Goal: Information Seeking & Learning: Learn about a topic

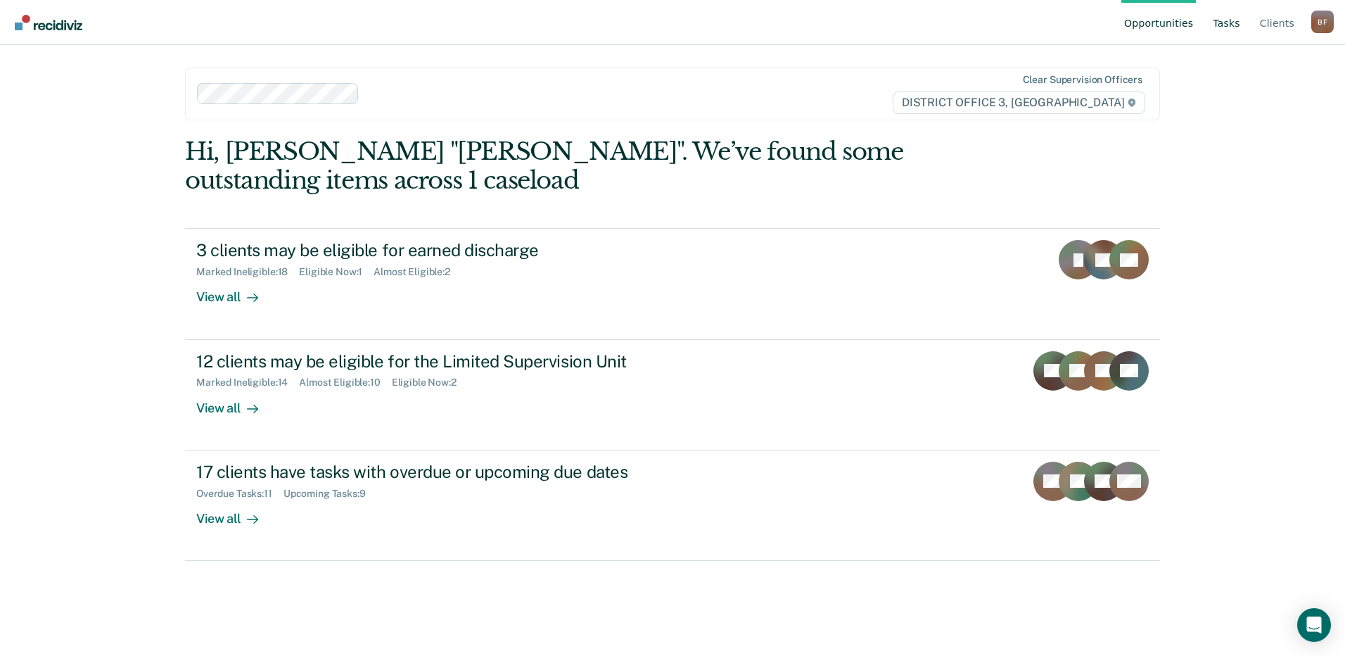
click at [1230, 24] on link "Tasks" at bounding box center [1226, 22] width 33 height 45
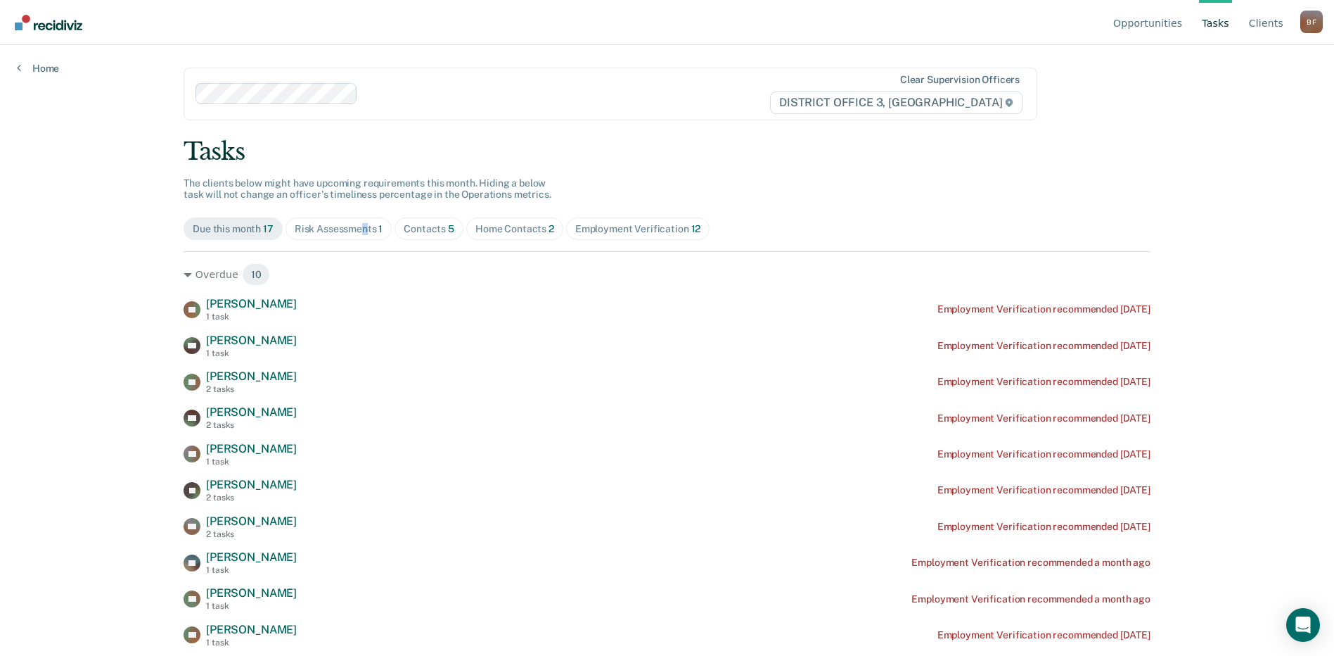
click at [361, 229] on div "Risk Assessments 1" at bounding box center [339, 229] width 89 height 12
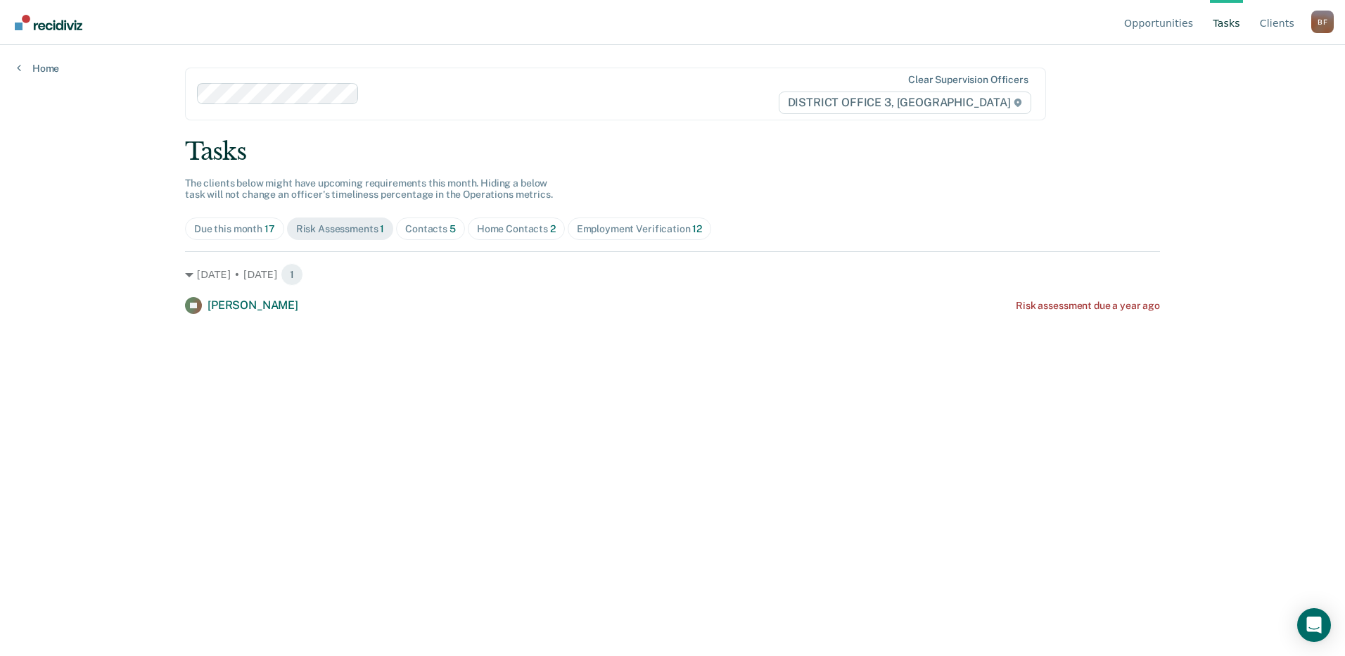
click at [424, 229] on div "Contacts 5" at bounding box center [430, 229] width 51 height 12
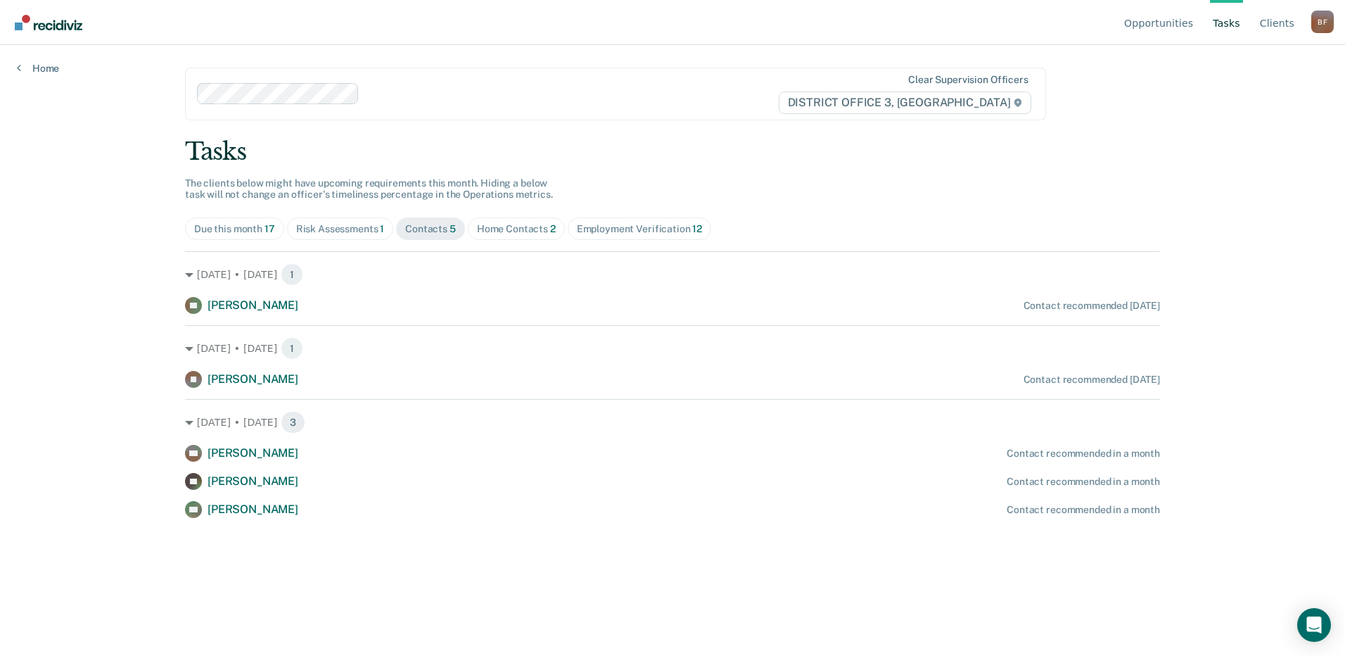
click at [520, 228] on div "Home Contacts 2" at bounding box center [516, 229] width 79 height 12
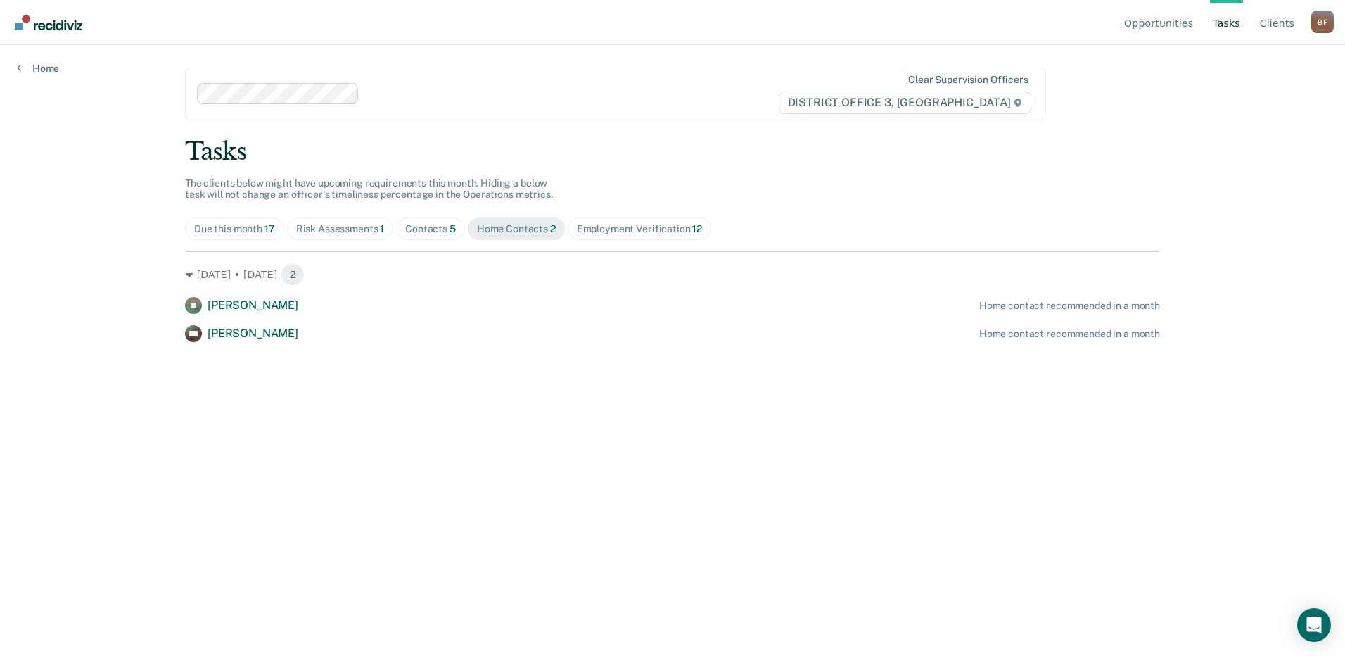
click at [338, 231] on div "Risk Assessments 1" at bounding box center [340, 229] width 89 height 12
click at [421, 231] on div "Contacts 5" at bounding box center [430, 229] width 51 height 12
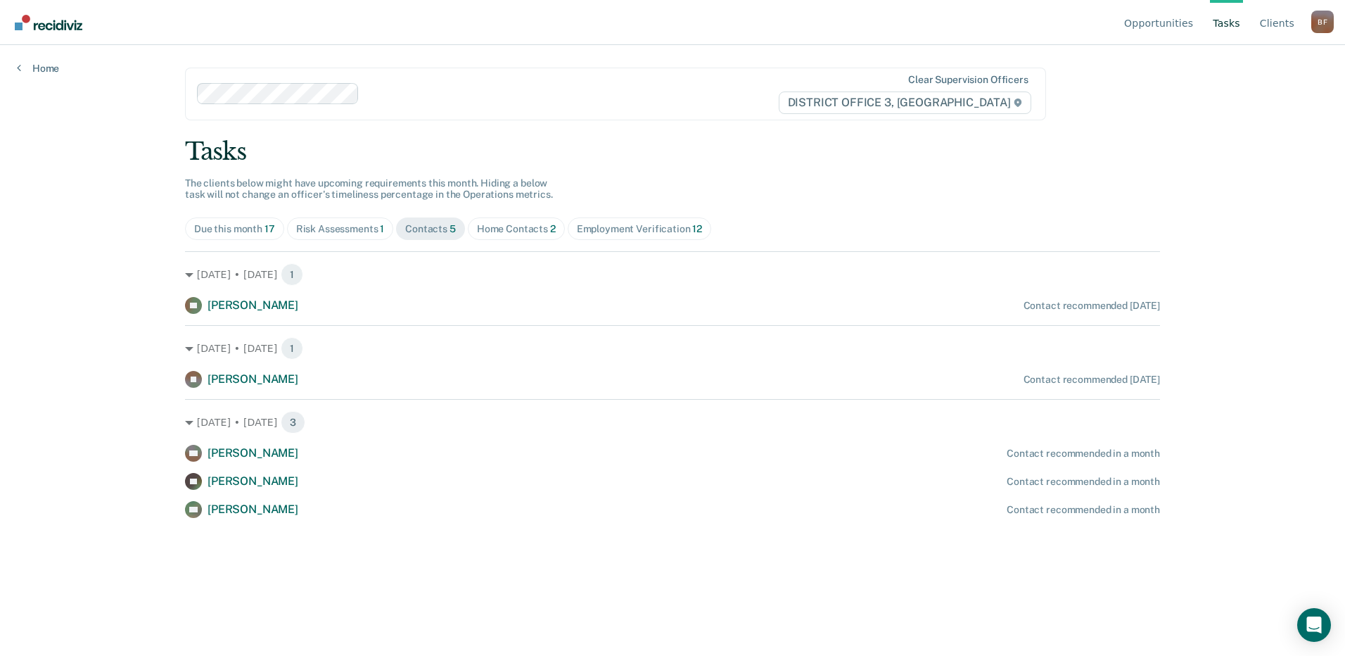
click at [493, 229] on div "Home Contacts 2" at bounding box center [516, 229] width 79 height 12
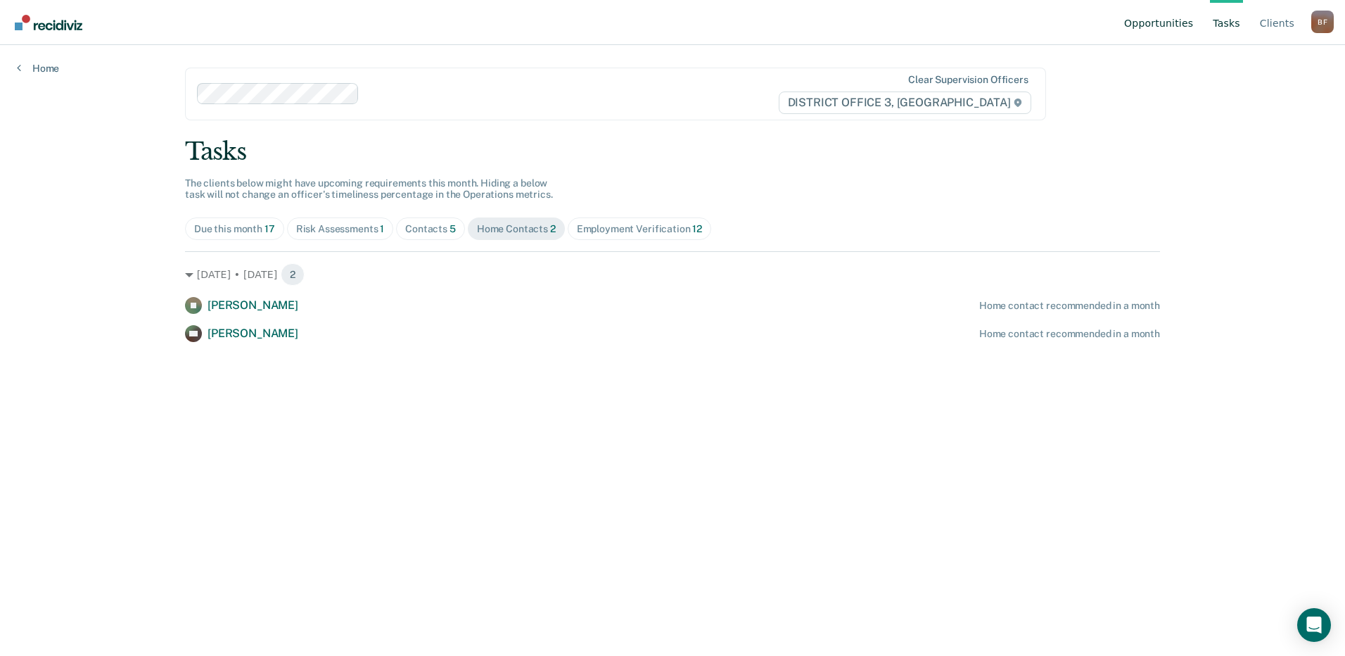
click at [1182, 24] on link "Opportunities" at bounding box center [1158, 22] width 75 height 45
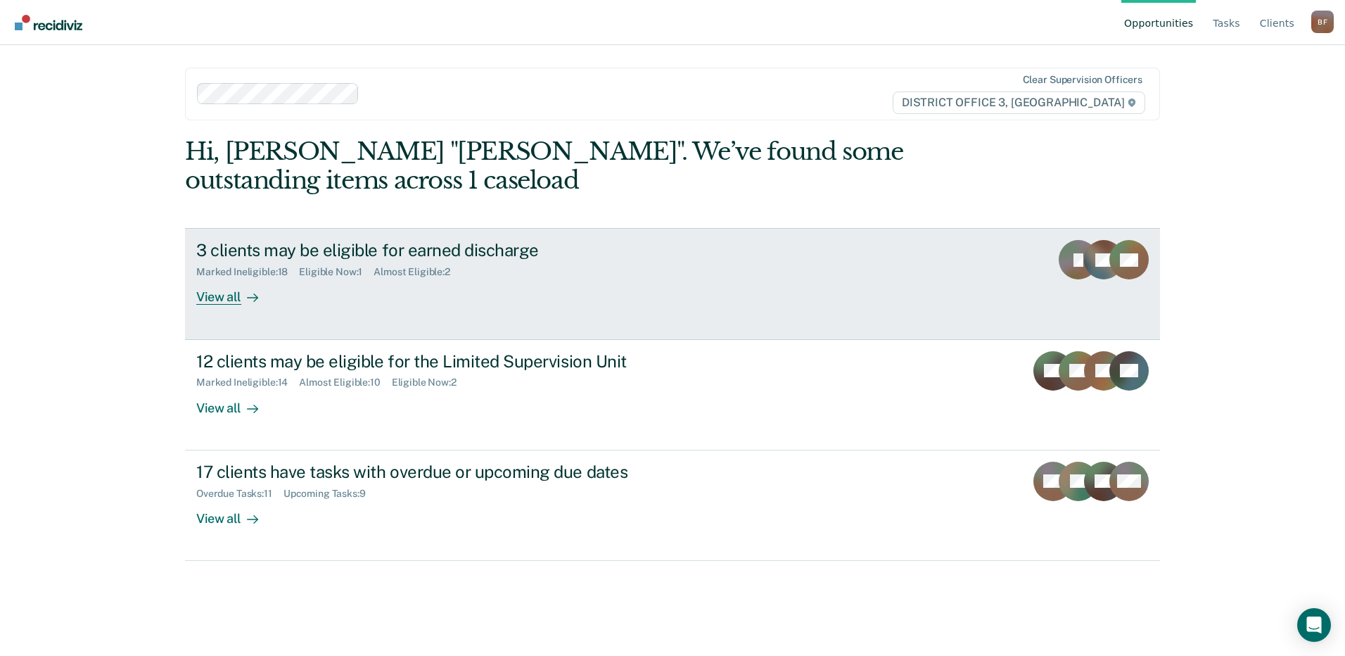
click at [257, 252] on div "3 clients may be eligible for earned discharge" at bounding box center [443, 250] width 494 height 20
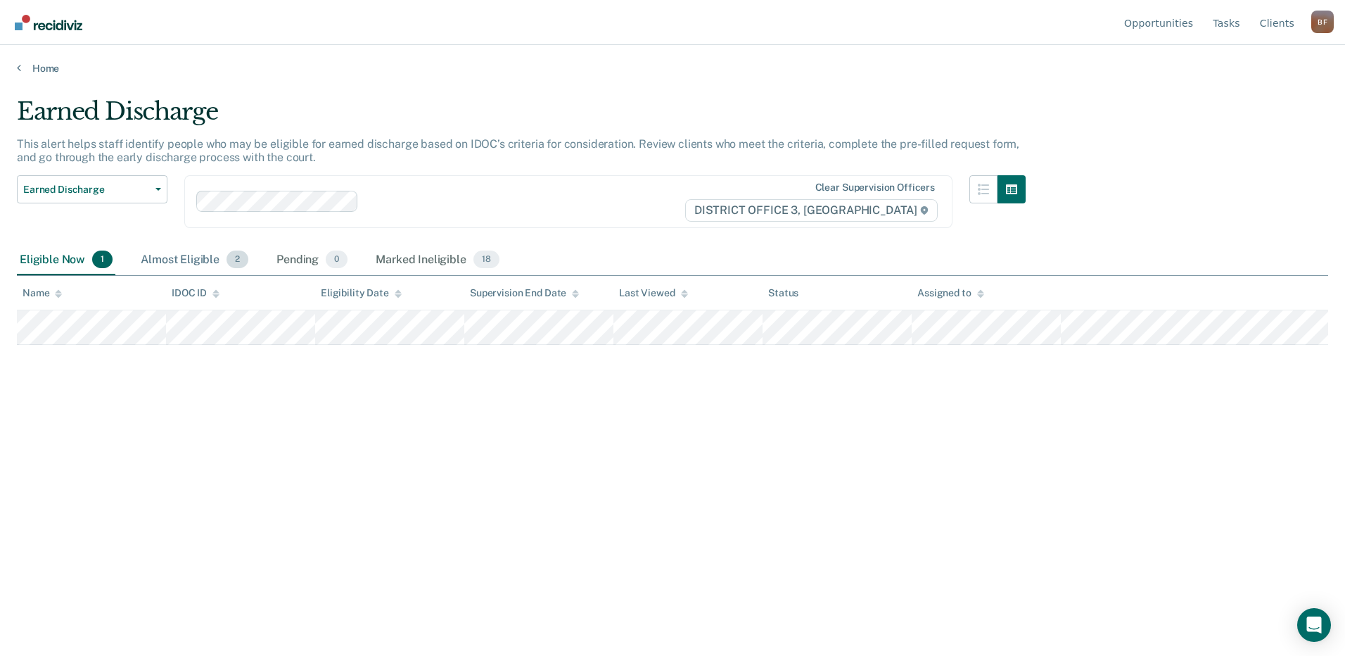
click at [173, 258] on div "Almost Eligible 2" at bounding box center [194, 260] width 113 height 31
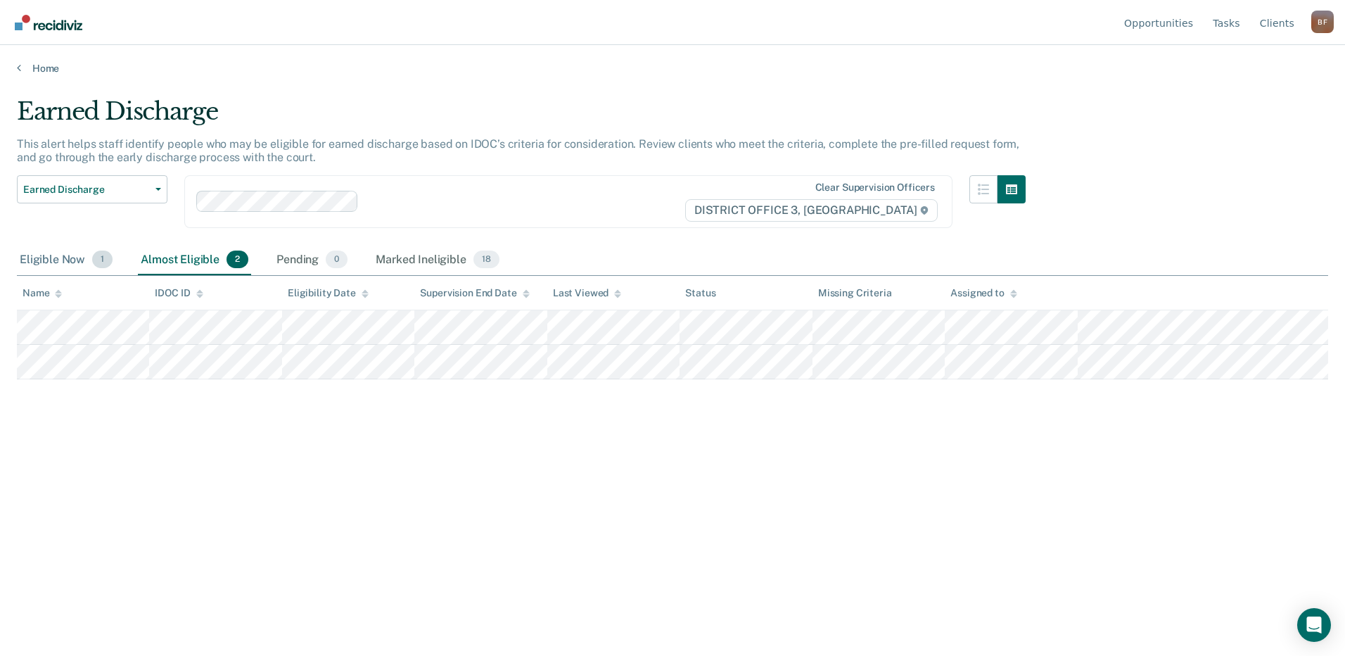
click at [25, 257] on div "Eligible Now 1" at bounding box center [66, 260] width 98 height 31
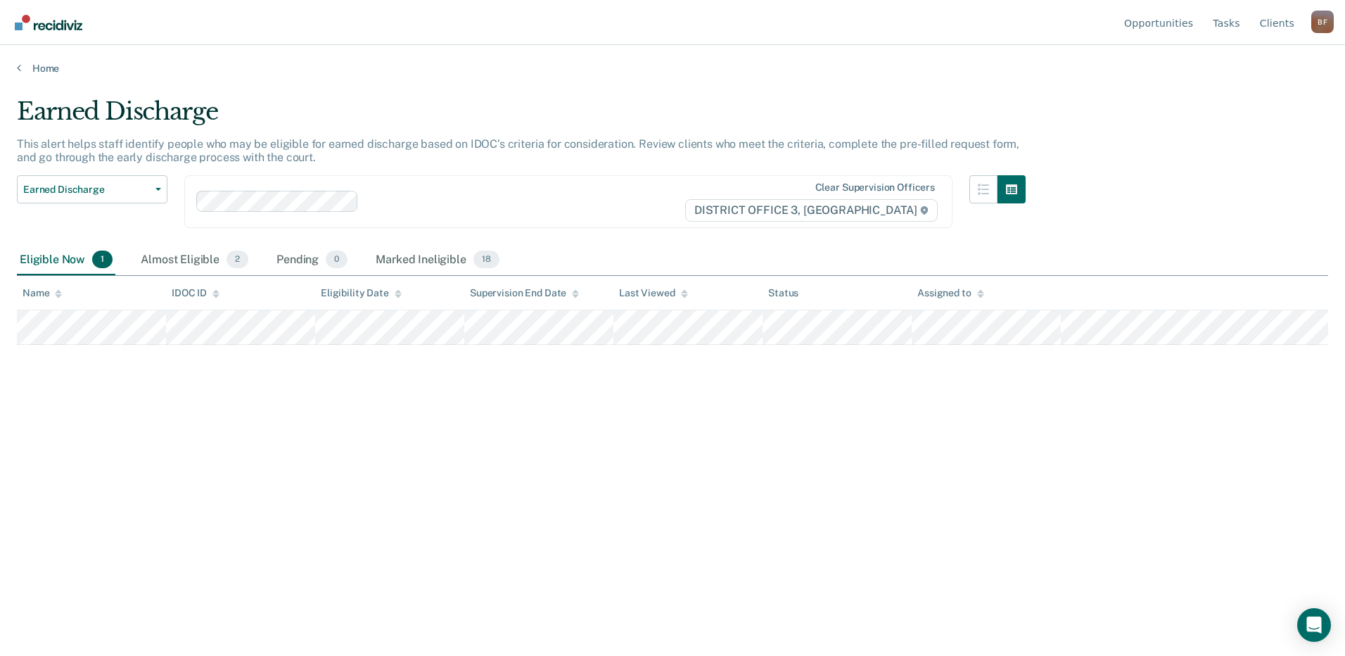
click at [16, 65] on div "Home" at bounding box center [672, 60] width 1345 height 30
click at [47, 68] on link "Home" at bounding box center [672, 68] width 1311 height 13
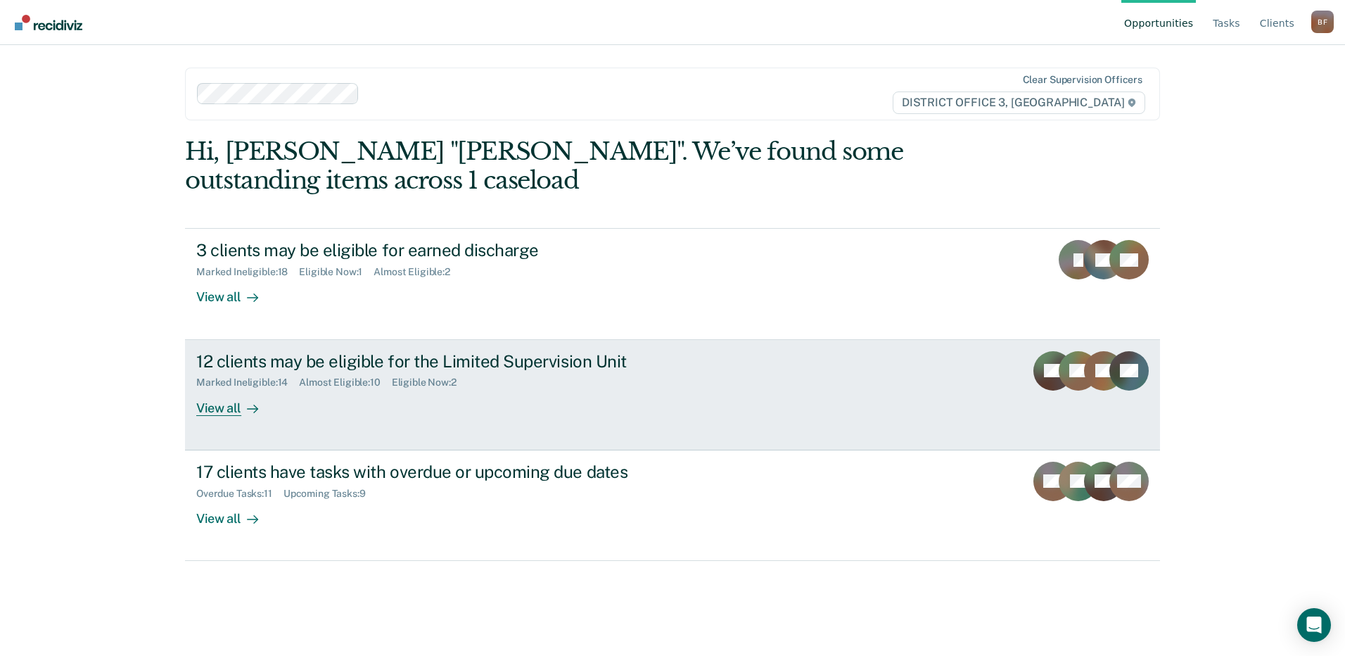
click at [279, 369] on div "12 clients may be eligible for the Limited Supervision Unit" at bounding box center [443, 361] width 494 height 20
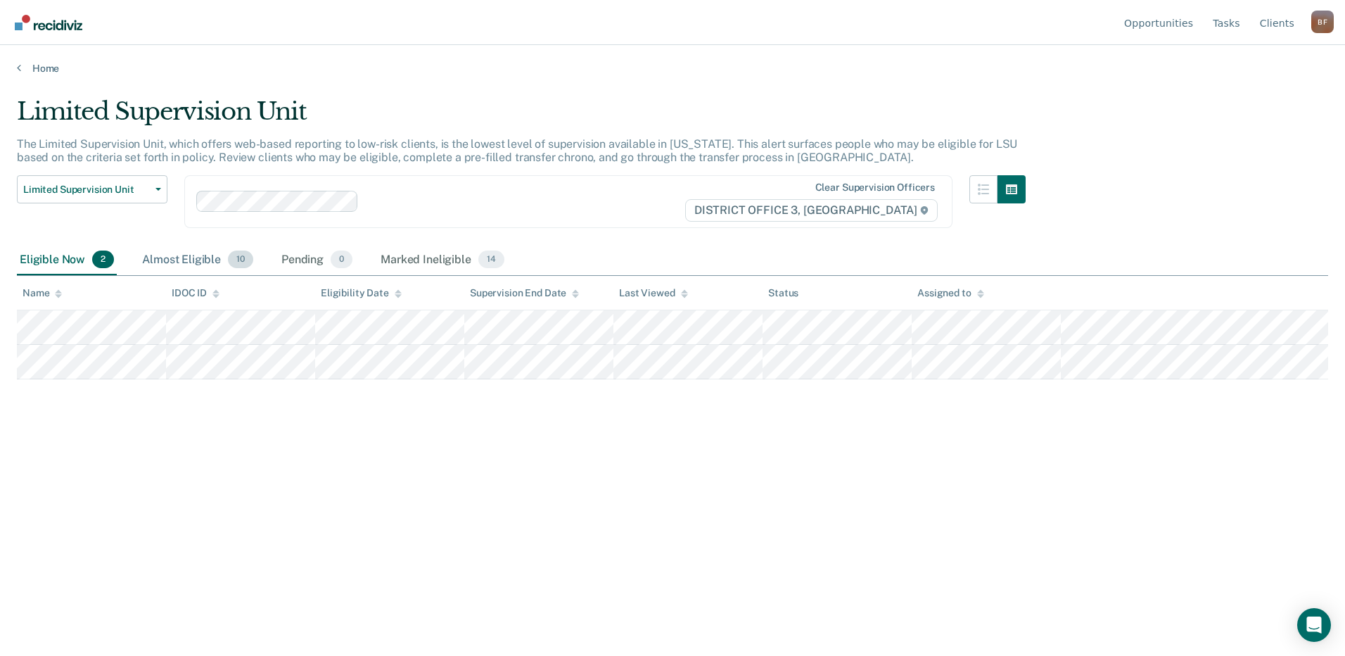
click at [192, 262] on div "Almost Eligible 10" at bounding box center [197, 260] width 117 height 31
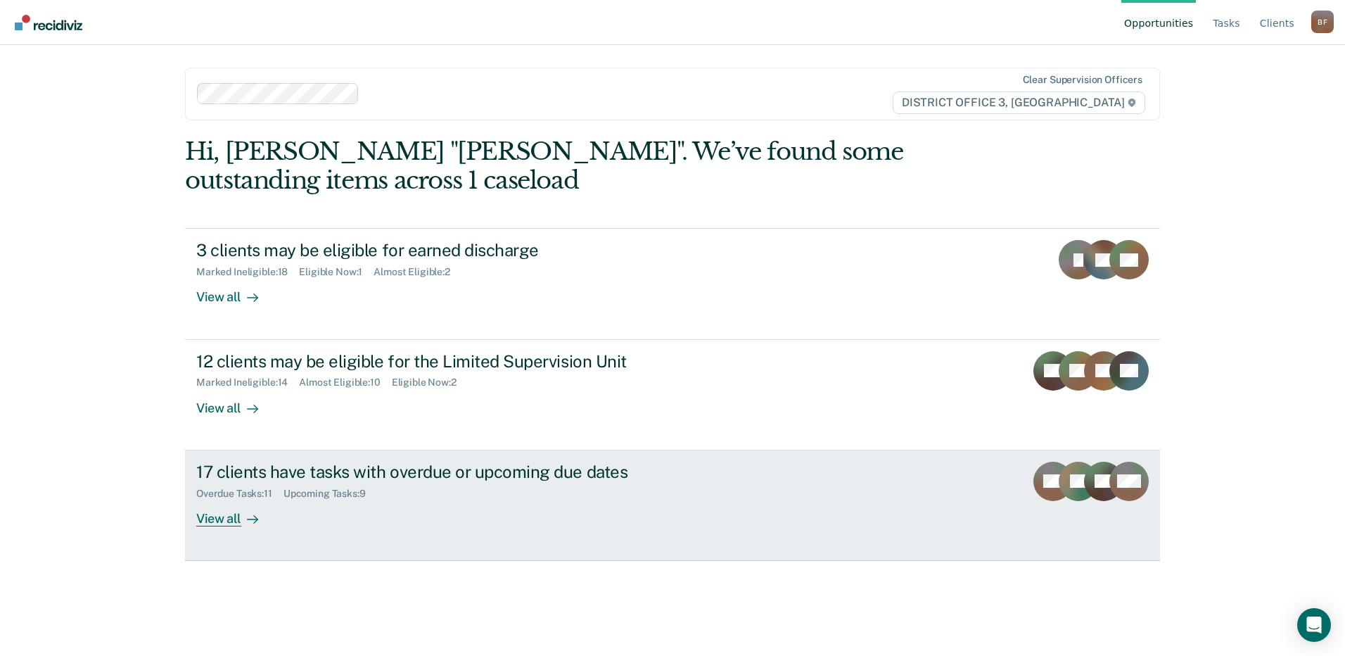
click at [382, 478] on div "17 clients have tasks with overdue or upcoming due dates" at bounding box center [443, 471] width 494 height 20
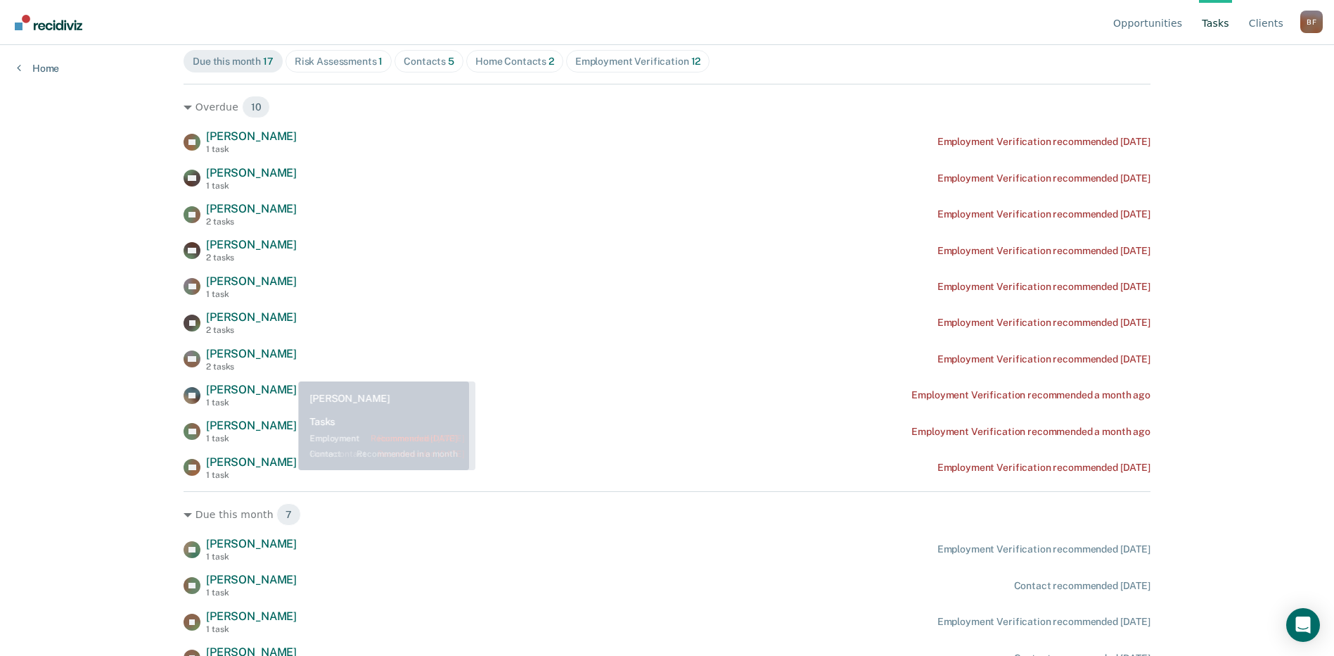
scroll to position [211, 0]
